Goal: Find specific page/section: Find specific page/section

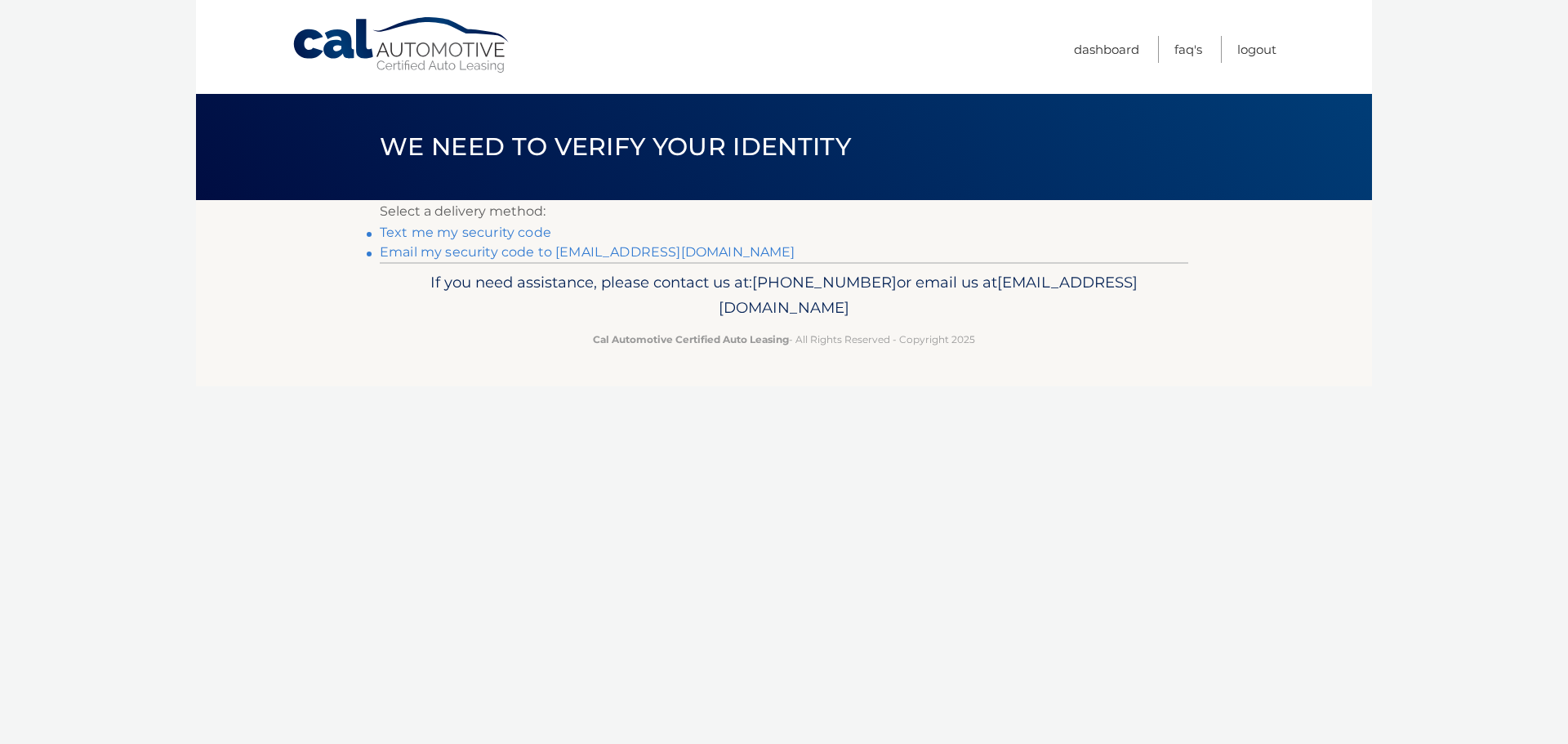
click at [495, 246] on link "Email my security code to m*********@calautomotive.com" at bounding box center [587, 251] width 416 height 16
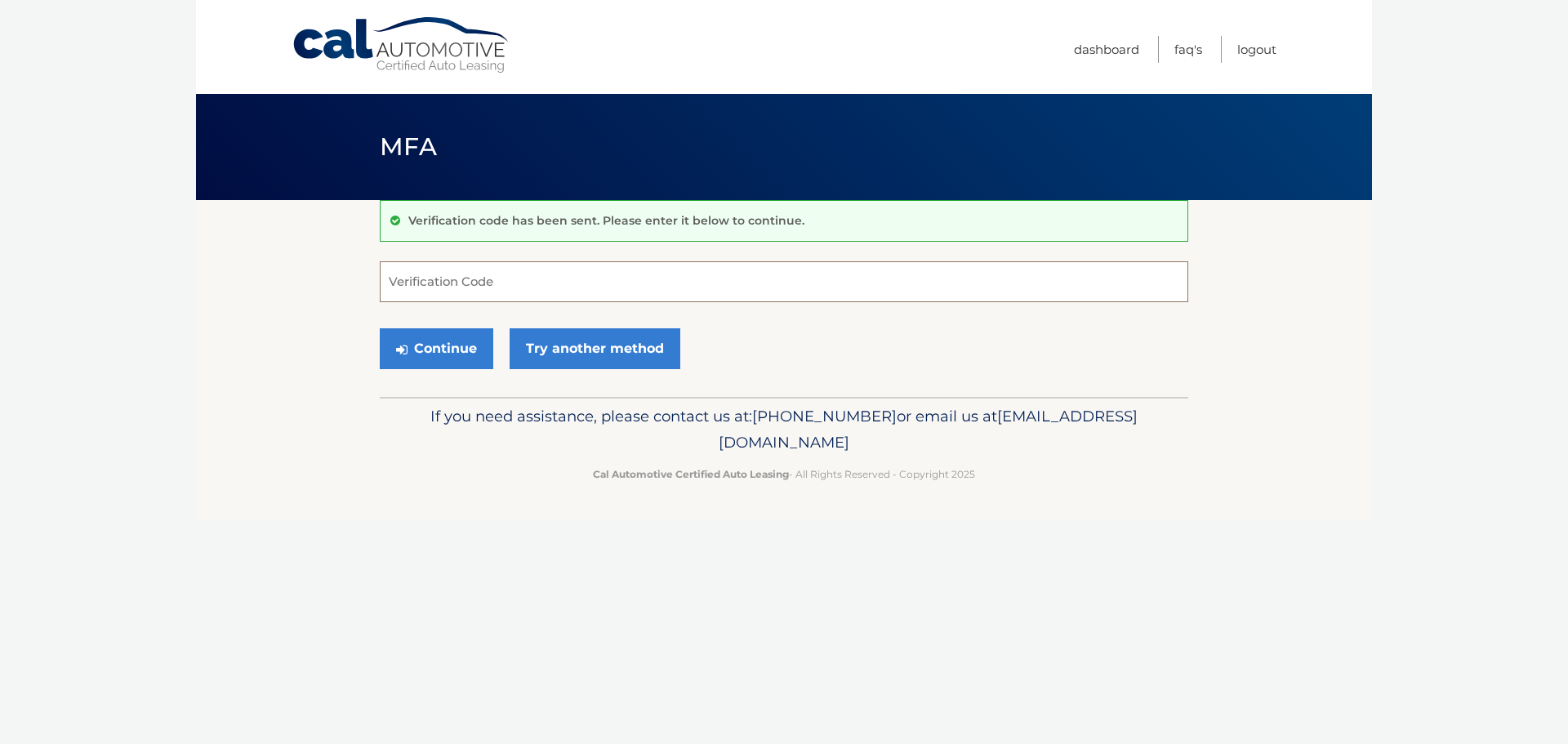
click at [428, 282] on input "Verification Code" at bounding box center [784, 282] width 809 height 41
type input "000447"
click at [380, 328] on button "Continue" at bounding box center [436, 349] width 114 height 41
click at [457, 354] on button "Continue" at bounding box center [436, 349] width 114 height 41
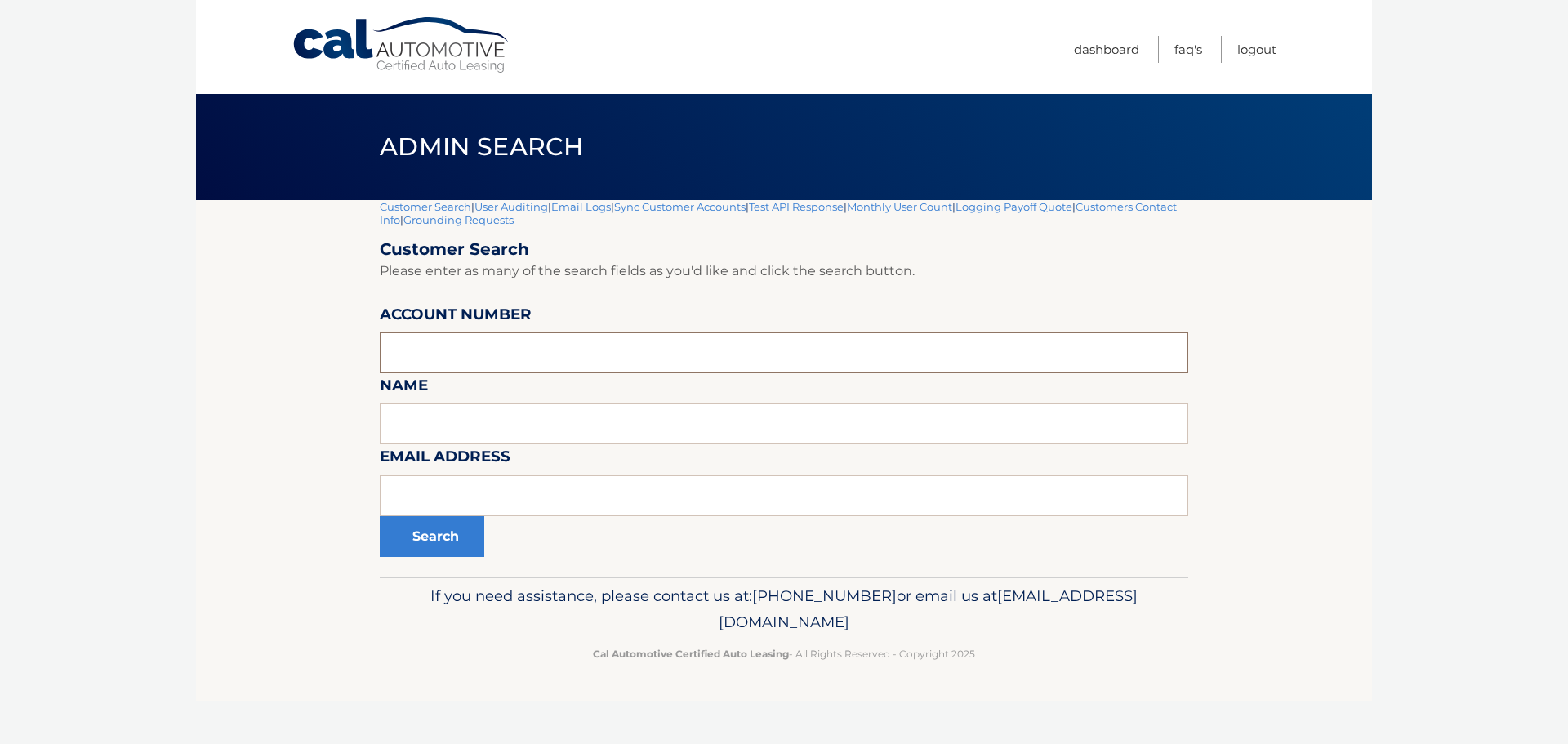
paste input "44455971228"
type input "44455971228"
click at [439, 539] on button "Search" at bounding box center [432, 537] width 104 height 41
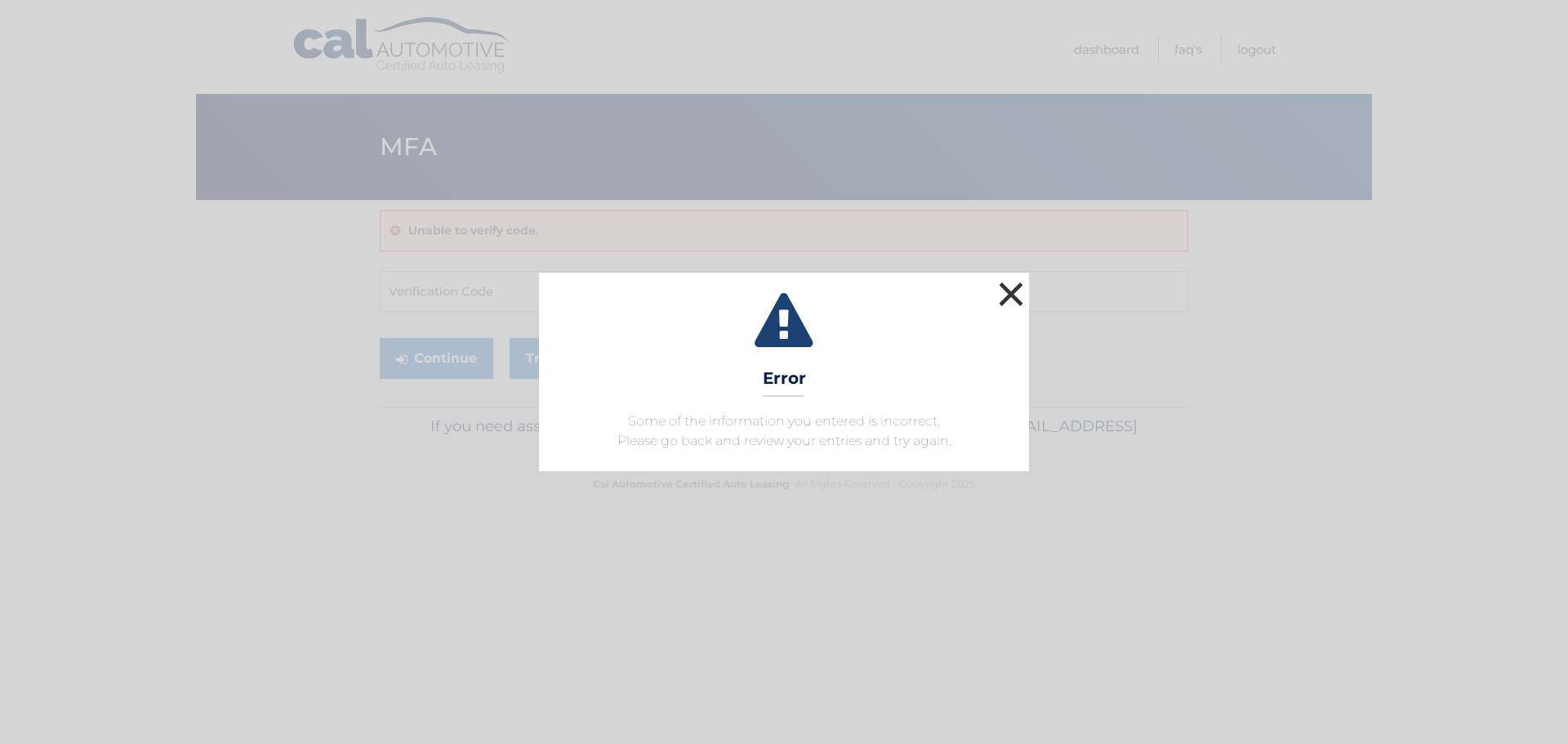
click at [1014, 292] on button "×" at bounding box center [1011, 293] width 33 height 33
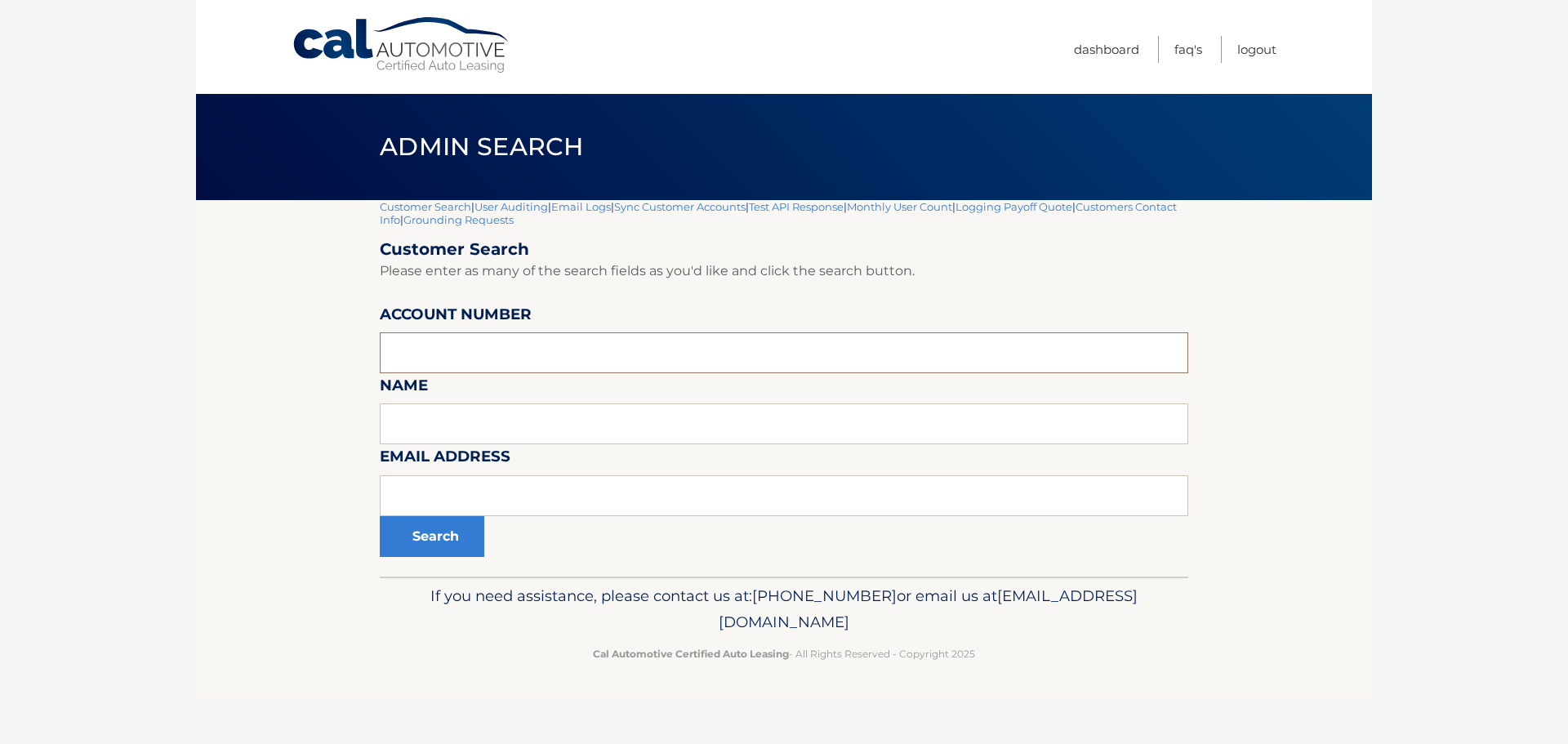
click at [433, 340] on input "text" at bounding box center [784, 352] width 809 height 41
type input "44455971228"
click at [380, 516] on button "Search" at bounding box center [432, 537] width 104 height 41
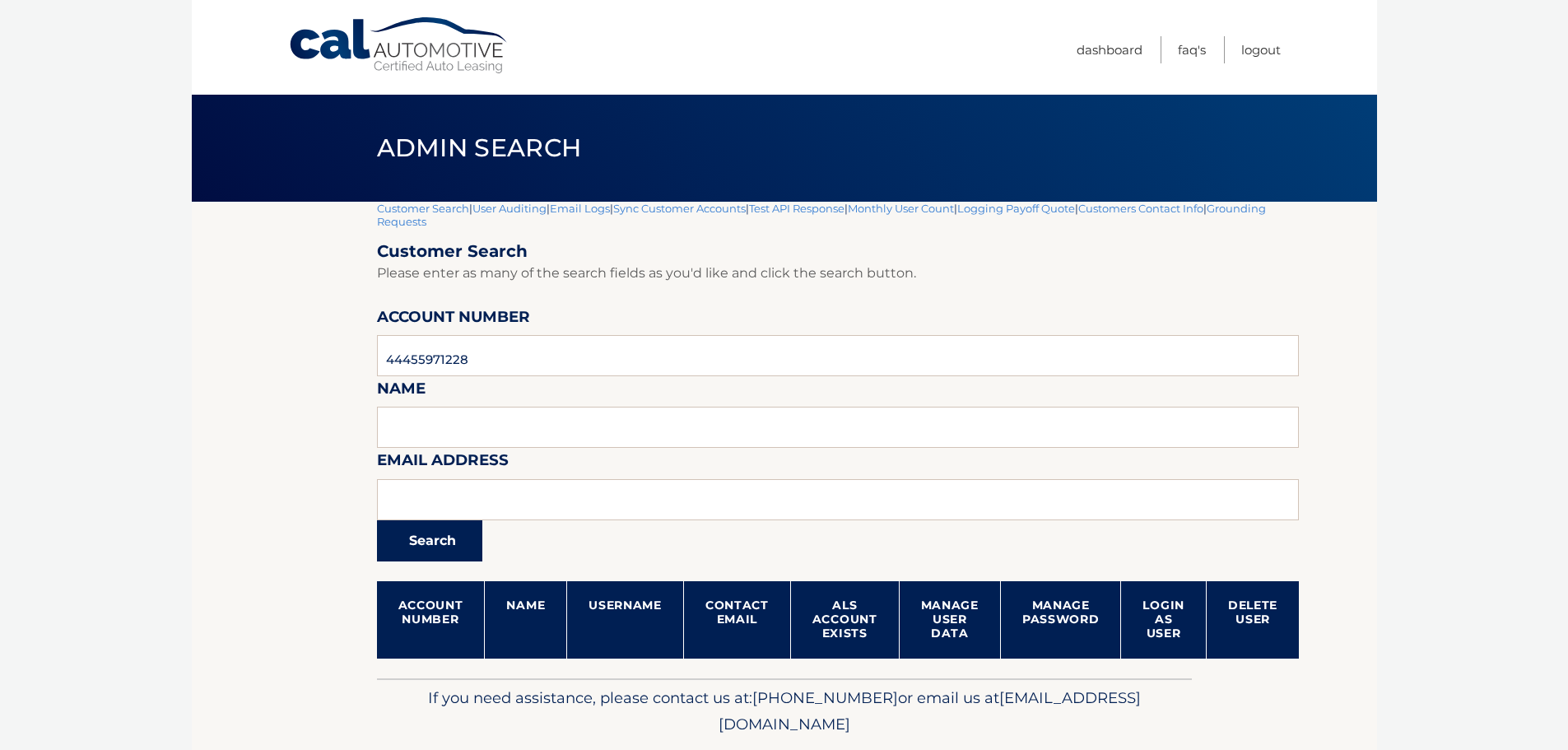
click at [437, 547] on button "Search" at bounding box center [430, 541] width 105 height 41
